Goal: Information Seeking & Learning: Learn about a topic

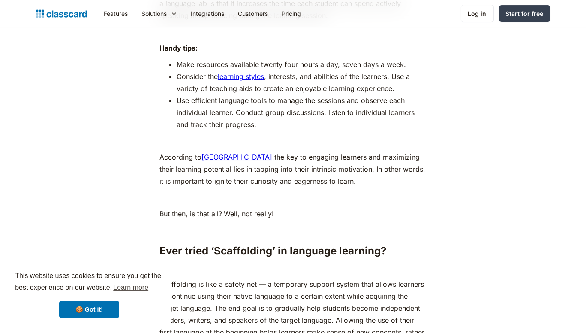
scroll to position [3214, 0]
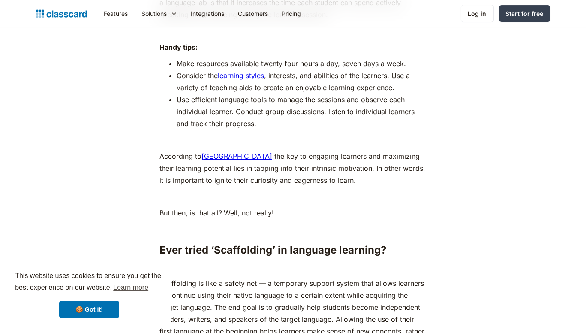
click at [254, 77] on link "learning styles" at bounding box center [241, 75] width 46 height 9
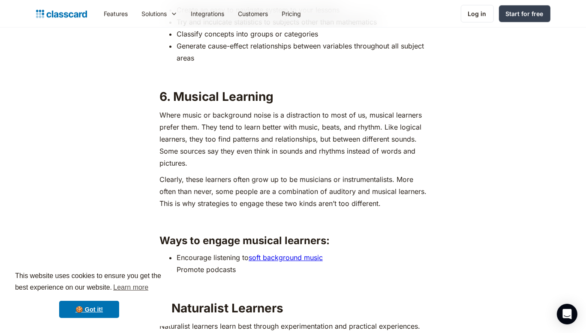
scroll to position [2329, 0]
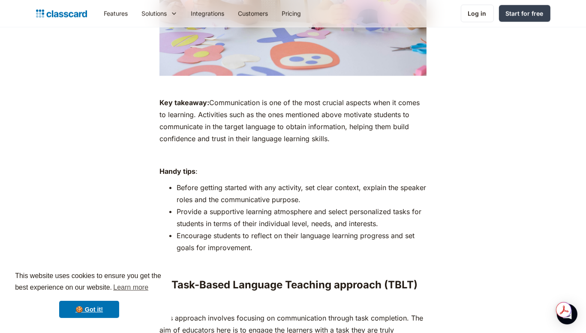
scroll to position [1165, 0]
